Goal: Learn about a topic

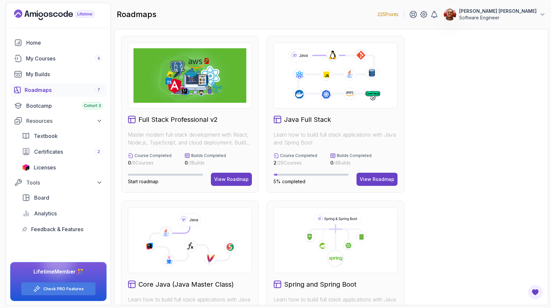
click at [219, 173] on button "View Roadmap" at bounding box center [231, 178] width 41 height 13
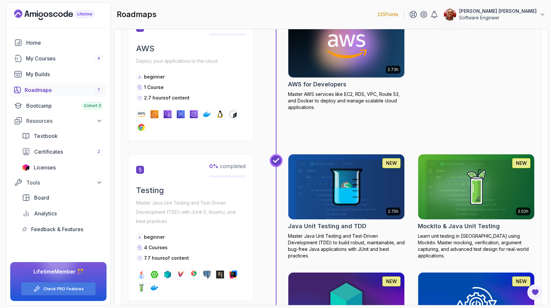
scroll to position [759, 0]
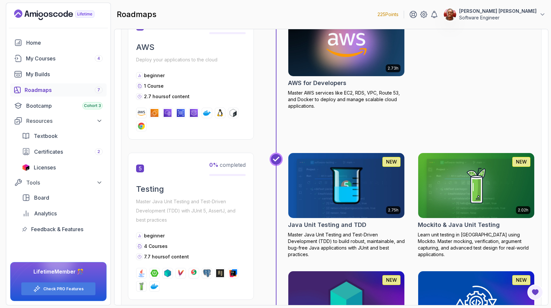
click at [34, 93] on div "Roadmaps 7" at bounding box center [64, 90] width 78 height 8
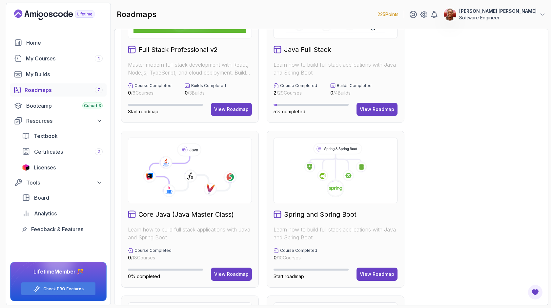
scroll to position [71, 0]
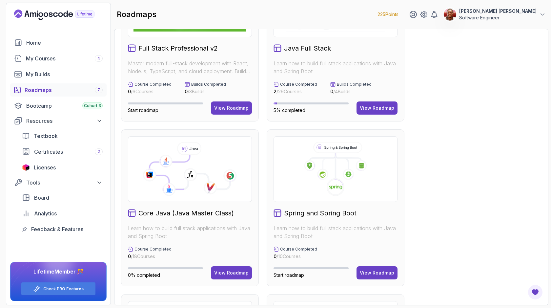
click at [192, 216] on h2 "Core Java (Java Master Class)" at bounding box center [185, 212] width 95 height 9
click at [232, 272] on div "View Roadmap" at bounding box center [231, 272] width 34 height 7
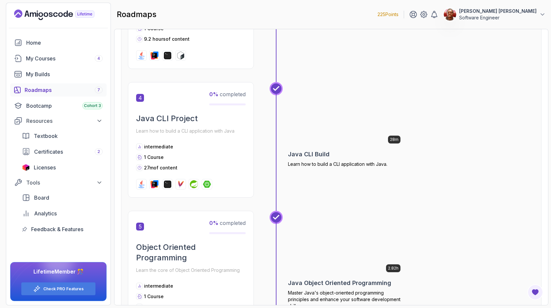
scroll to position [493, 0]
